Goal: Check status: Check status

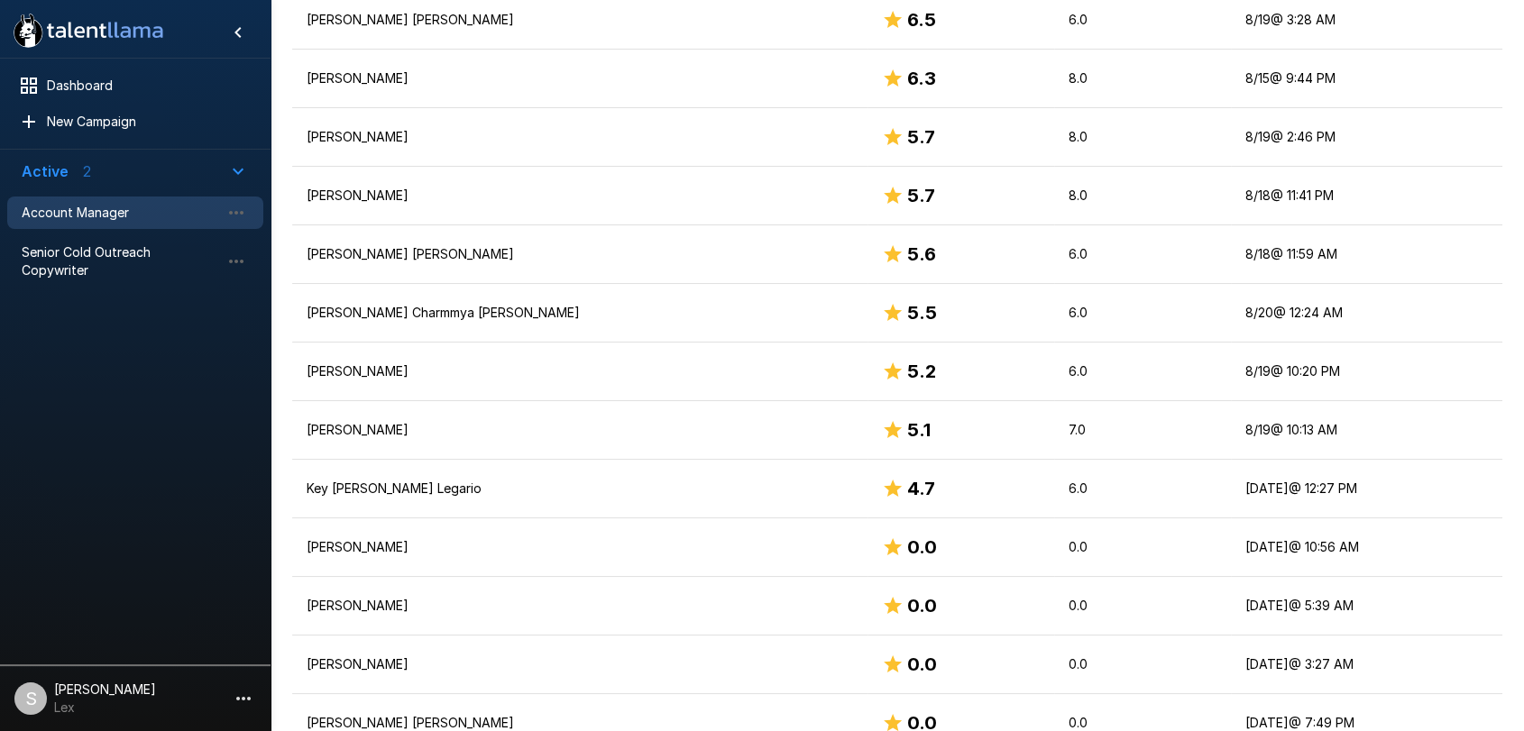
scroll to position [972, 0]
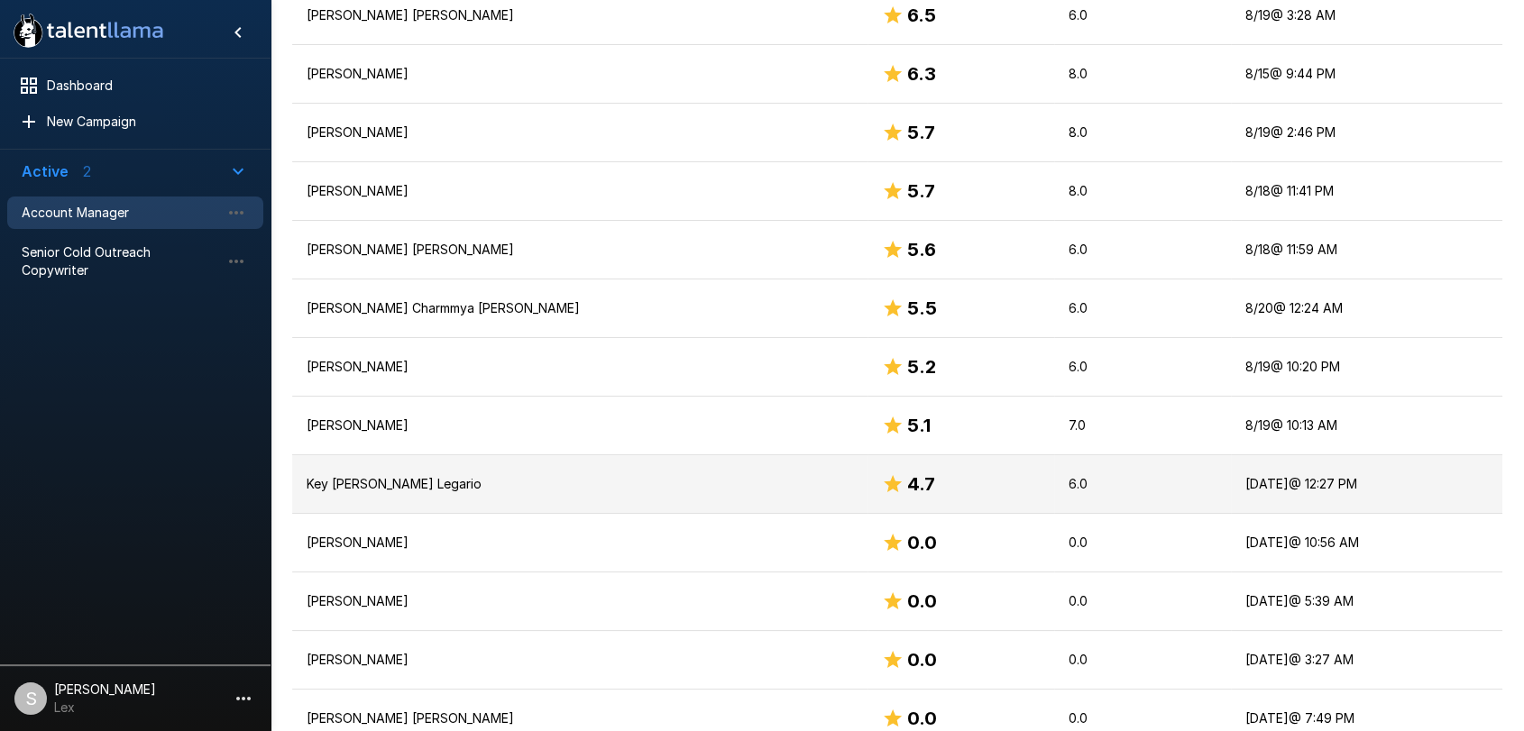
click at [378, 482] on p "Key [PERSON_NAME] Legario" at bounding box center [580, 484] width 546 height 18
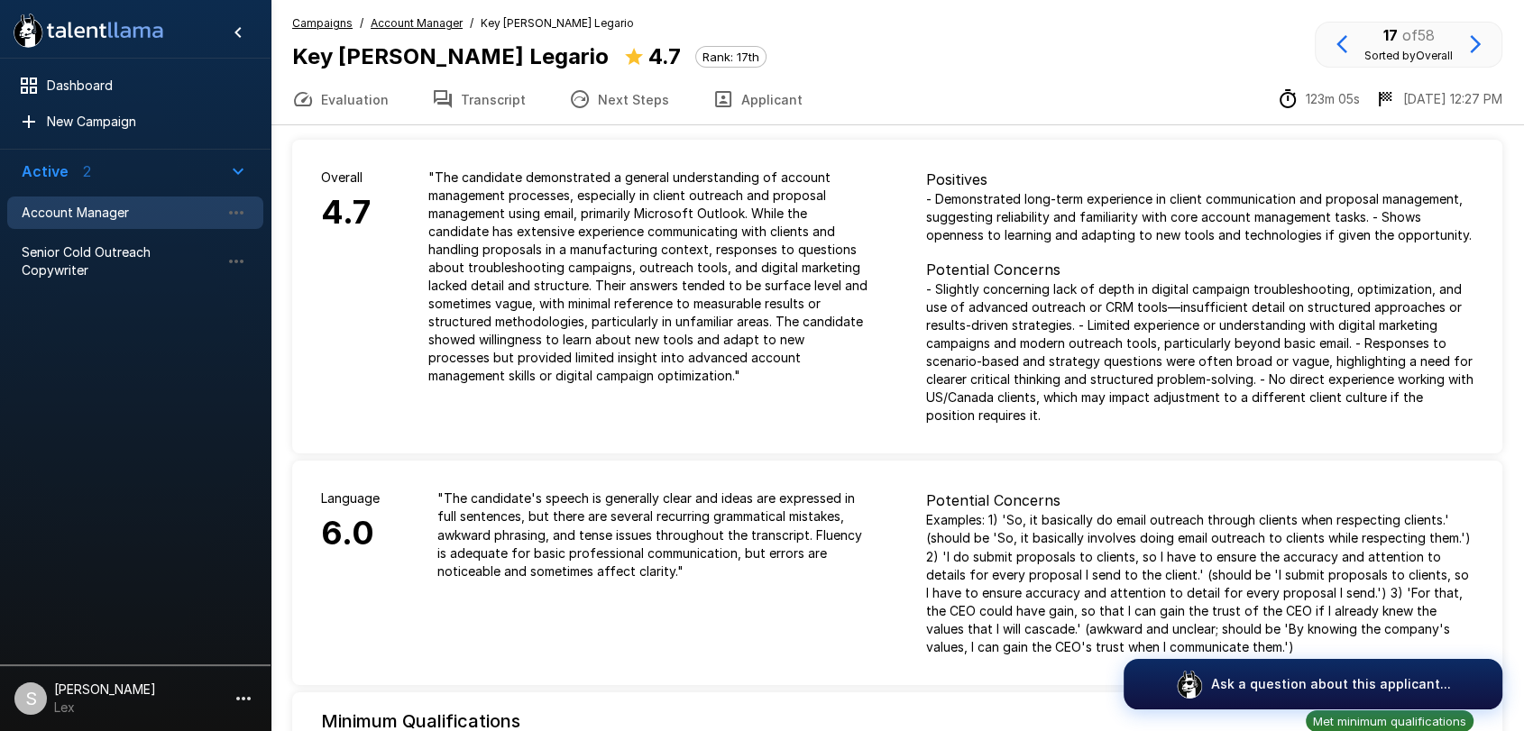
click at [600, 93] on button "Next Steps" at bounding box center [618, 99] width 143 height 50
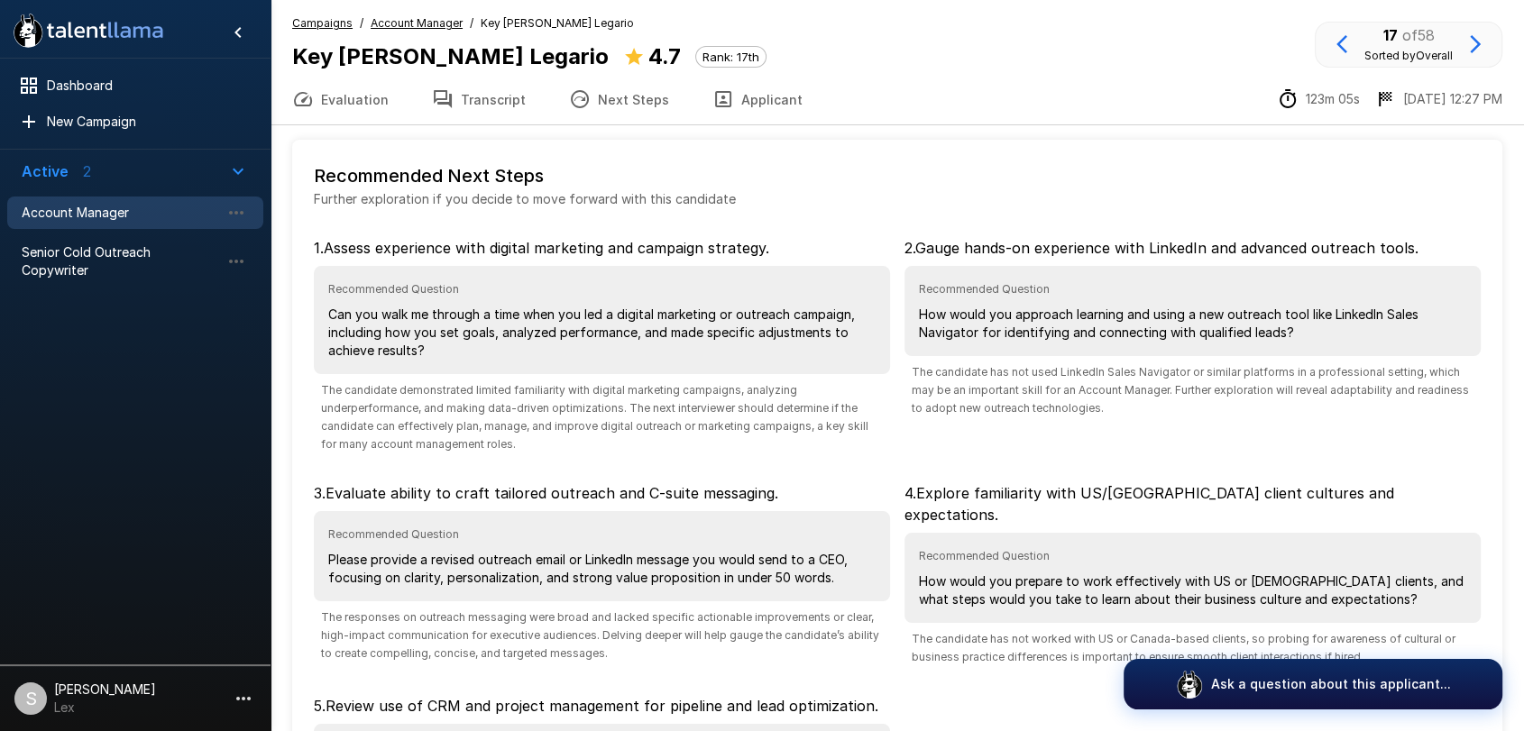
click at [305, 28] on u "Campaigns" at bounding box center [322, 23] width 60 height 14
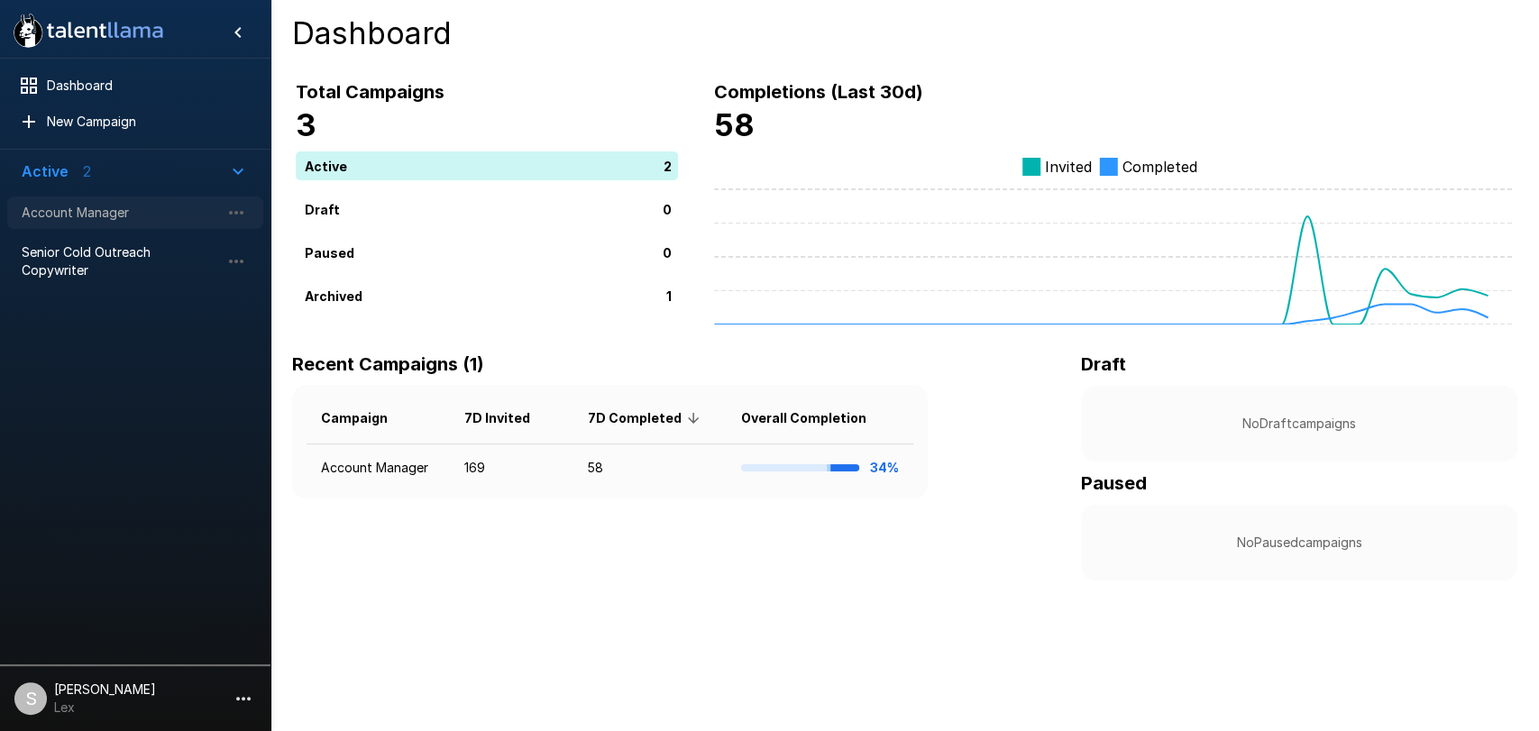
click at [115, 218] on span "Account Manager" at bounding box center [121, 213] width 198 height 18
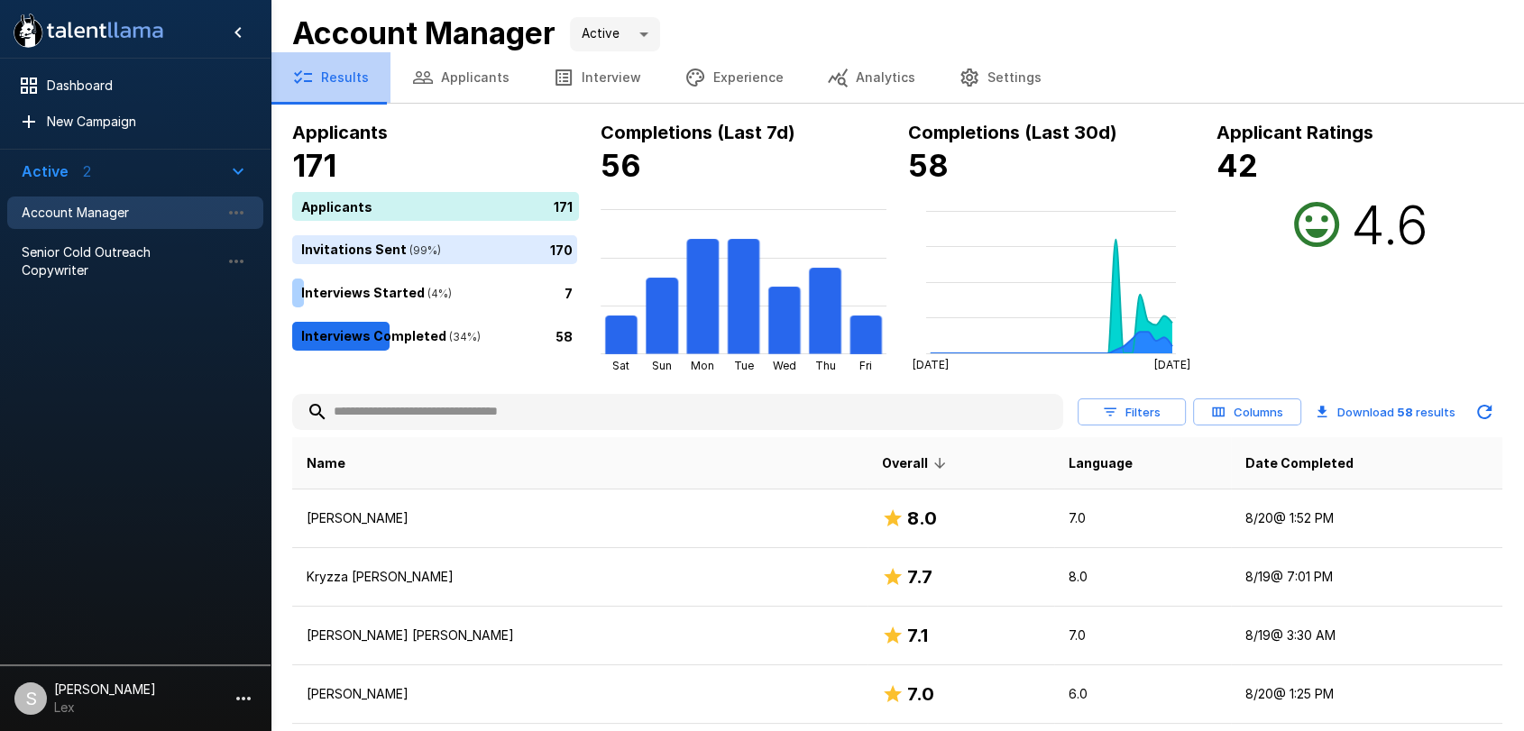
click at [339, 83] on button "Results" at bounding box center [330, 77] width 120 height 50
